Goal: Task Accomplishment & Management: Manage account settings

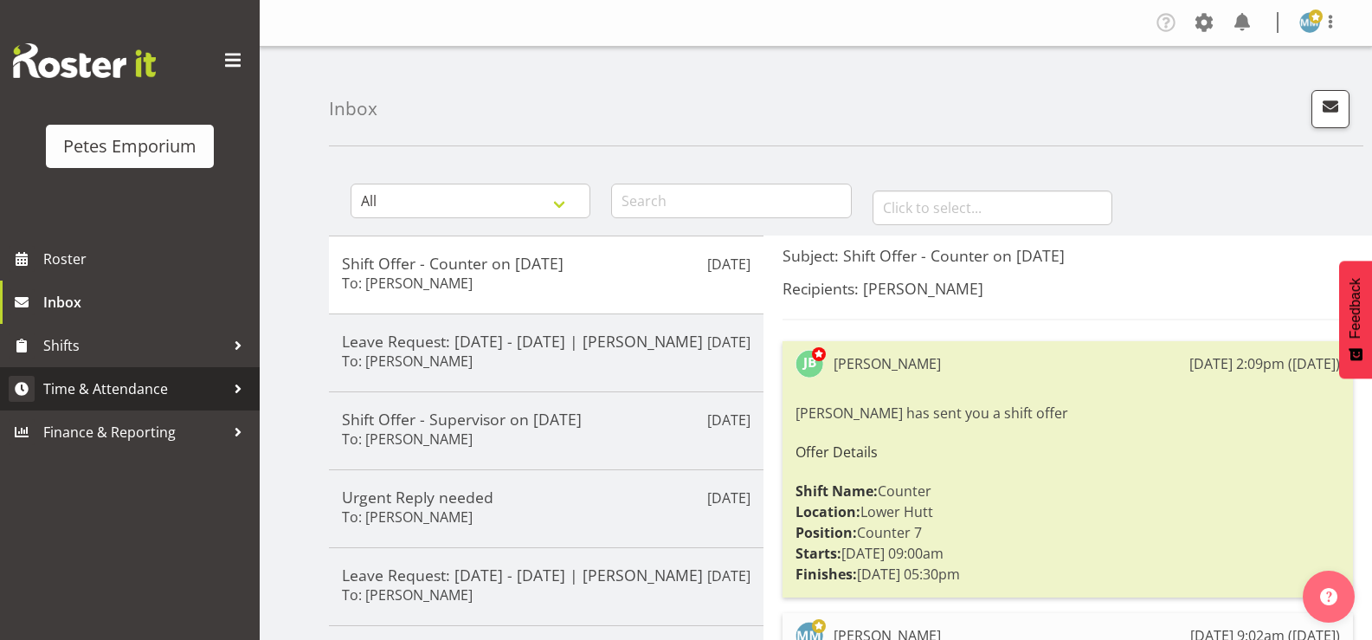
click at [154, 390] on span "Time & Attendance" at bounding box center [134, 389] width 182 height 26
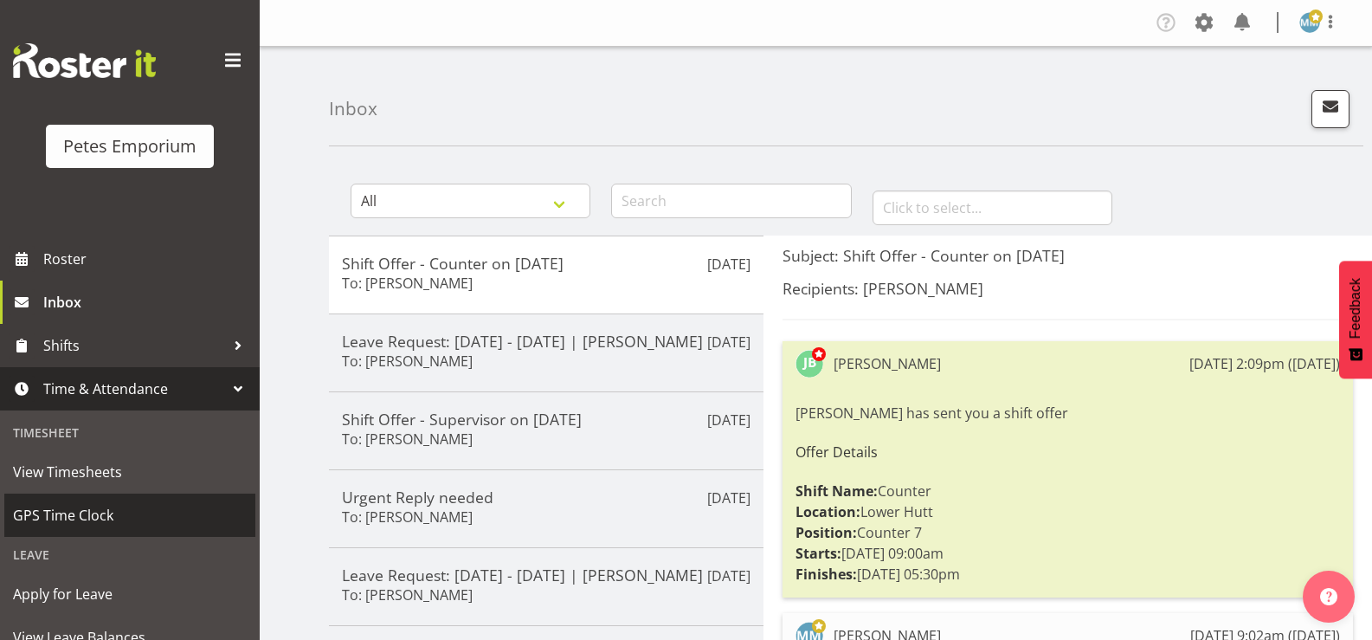
click at [107, 516] on span "GPS Time Clock" at bounding box center [130, 515] width 234 height 26
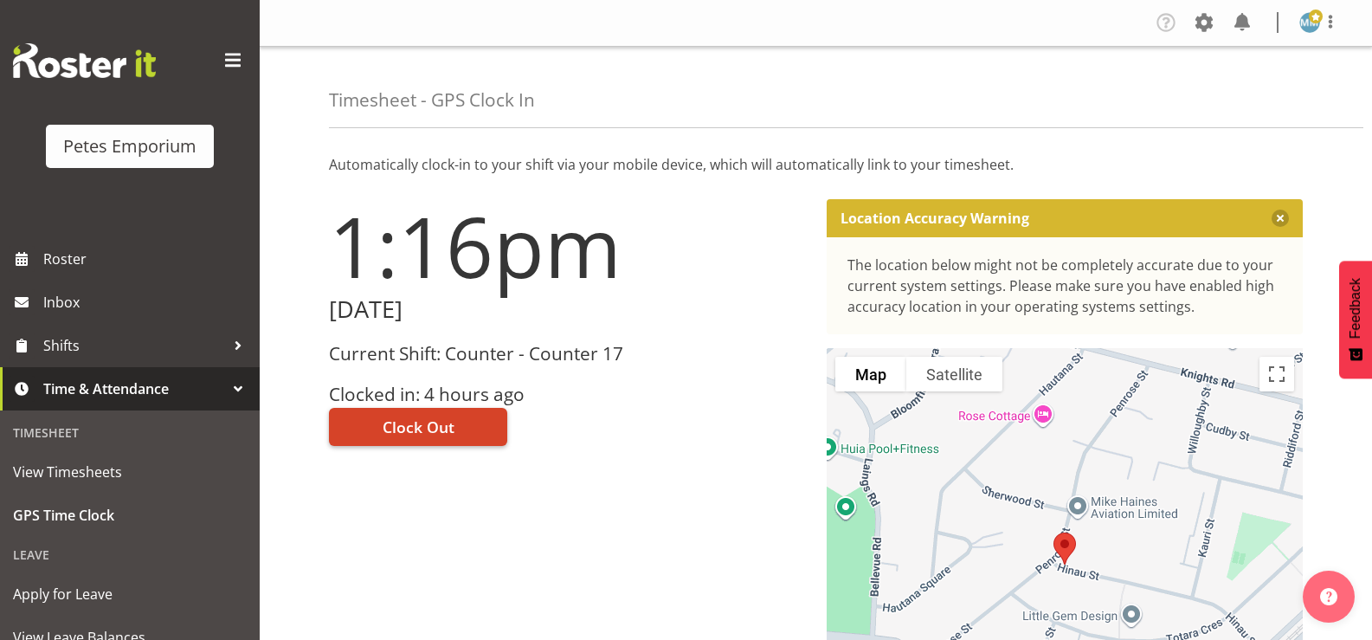
click at [409, 429] on span "Clock Out" at bounding box center [419, 427] width 72 height 23
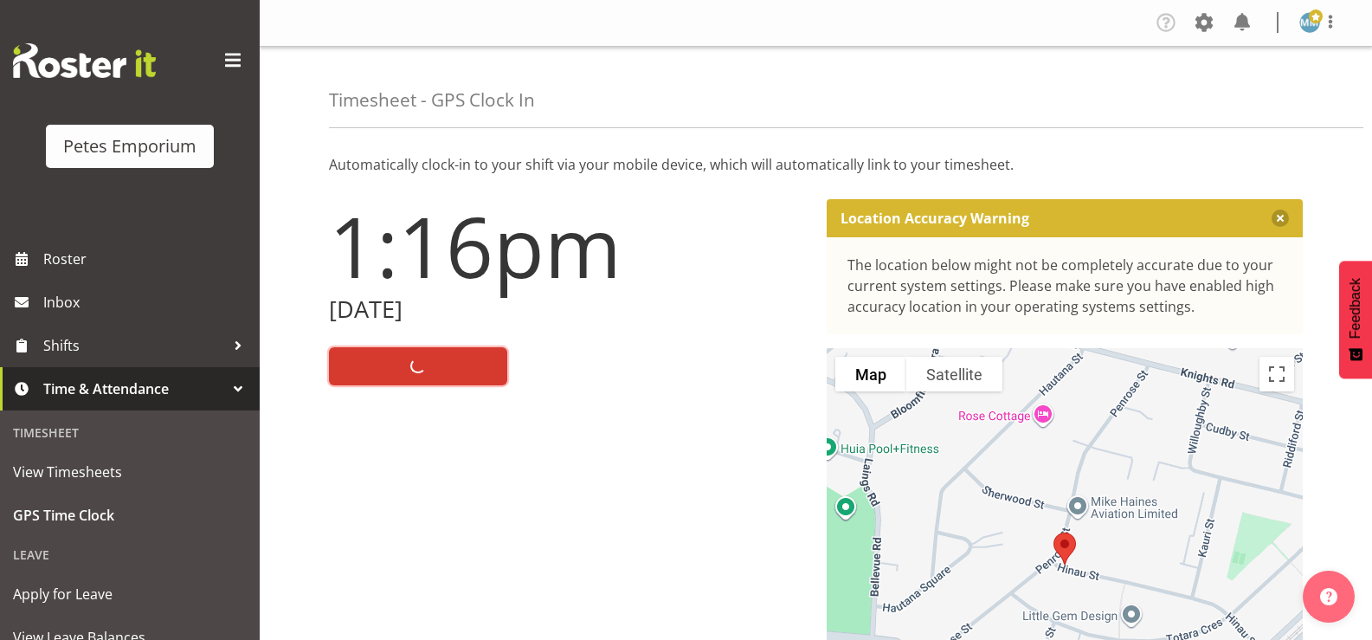
click at [1312, 29] on img at bounding box center [1309, 22] width 21 height 21
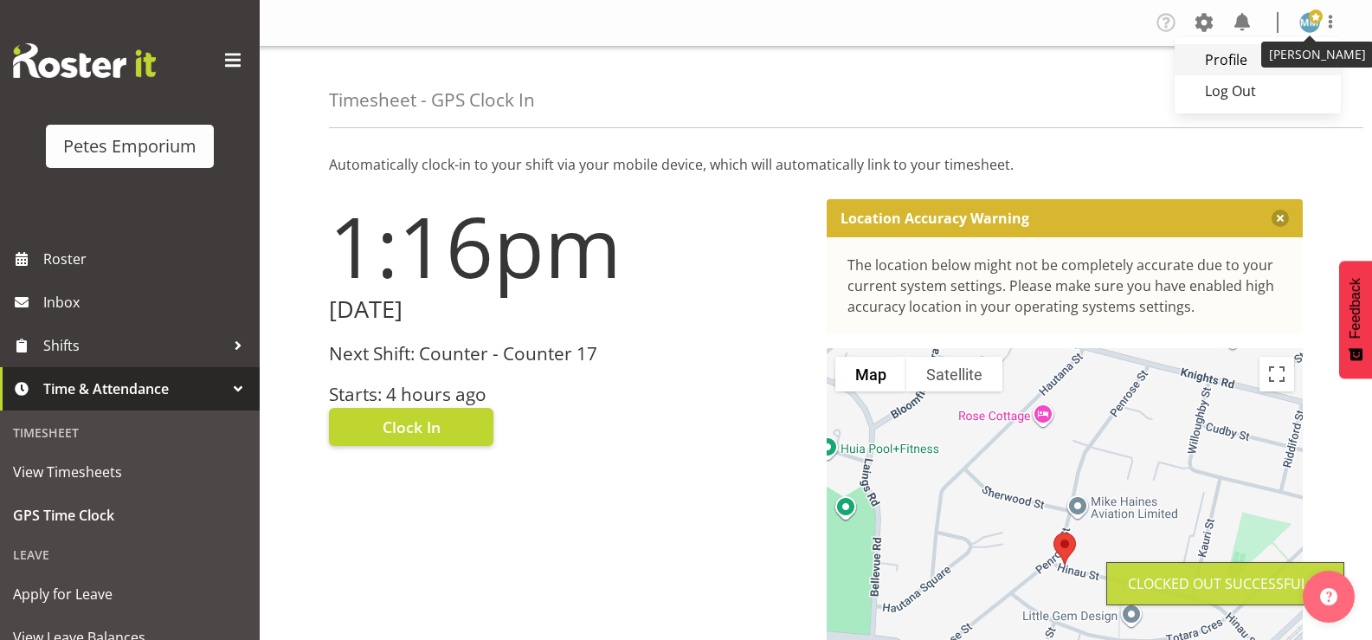
click at [1299, 62] on link "Profile" at bounding box center [1258, 59] width 166 height 31
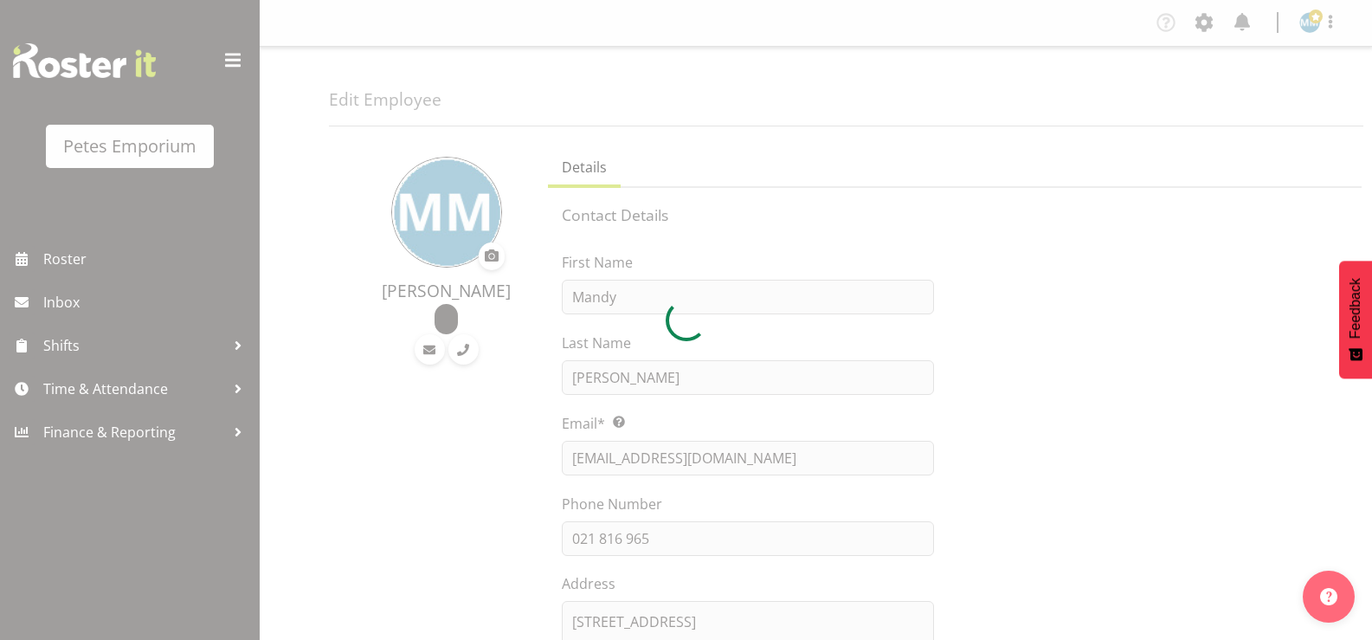
select select "TimelineWeek"
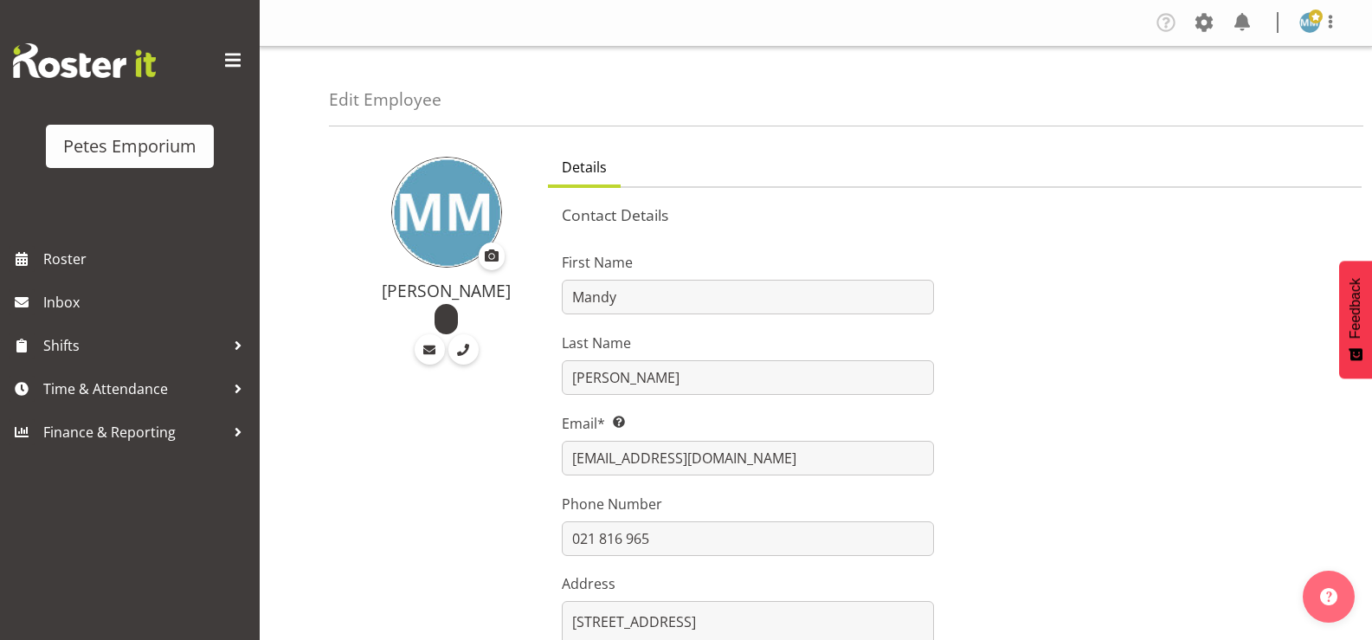
click at [1309, 23] on span at bounding box center [1316, 17] width 14 height 14
click at [1230, 98] on link "Log Out" at bounding box center [1258, 90] width 166 height 31
